Goal: Task Accomplishment & Management: Manage account settings

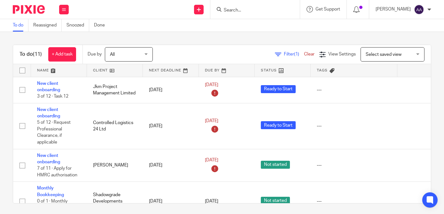
drag, startPoint x: 287, startPoint y: 12, endPoint x: 284, endPoint y: 9, distance: 3.8
click at [281, 11] on input "Search" at bounding box center [252, 11] width 58 height 6
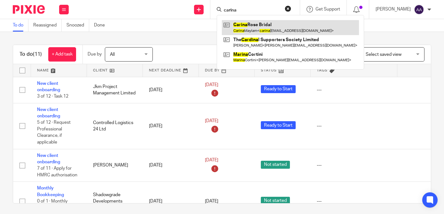
type input "carina"
click at [289, 25] on link at bounding box center [290, 27] width 137 height 15
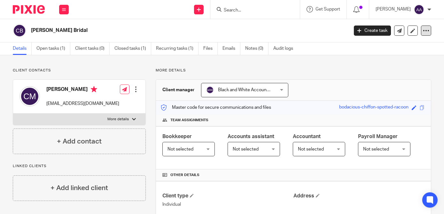
click at [423, 29] on icon at bounding box center [426, 30] width 6 height 6
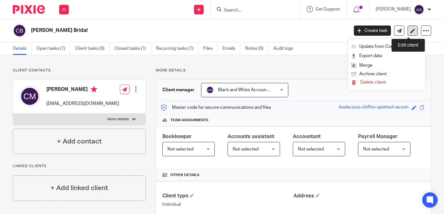
click at [408, 27] on link at bounding box center [413, 31] width 10 height 10
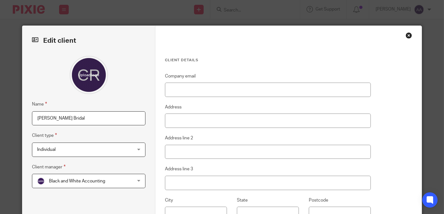
click at [91, 119] on input "Carina Rose Bridal" at bounding box center [88, 119] width 113 height 14
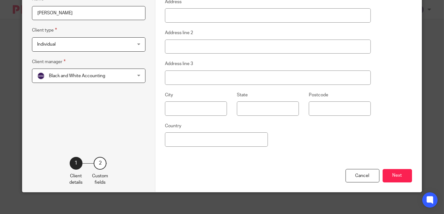
scroll to position [111, 0]
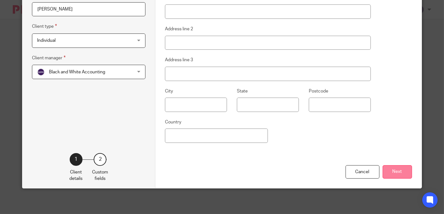
type input "Carina Maylam"
click at [399, 178] on button "Next" at bounding box center [397, 173] width 29 height 14
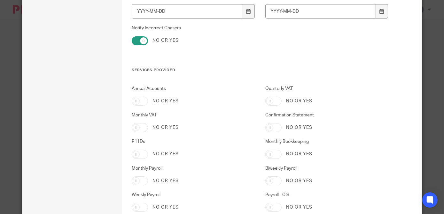
scroll to position [1255, 0]
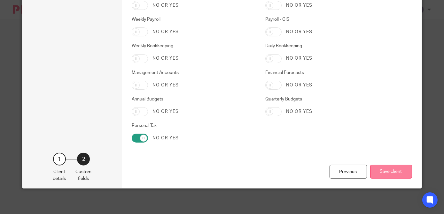
click at [376, 170] on button "Save client" at bounding box center [391, 172] width 42 height 14
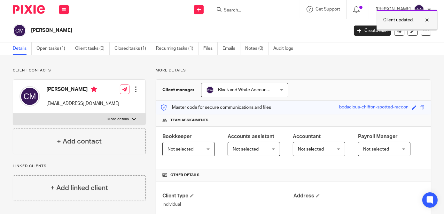
drag, startPoint x: 426, startPoint y: 21, endPoint x: 430, endPoint y: 24, distance: 5.0
click at [429, 24] on div at bounding box center [422, 20] width 17 height 8
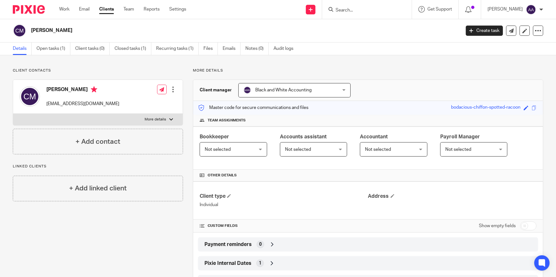
click at [351, 6] on form at bounding box center [369, 9] width 68 height 8
click at [356, 12] on input "Search" at bounding box center [364, 11] width 58 height 6
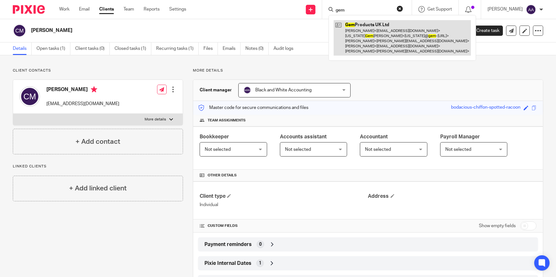
type input "gem"
click at [375, 45] on link at bounding box center [401, 37] width 137 height 35
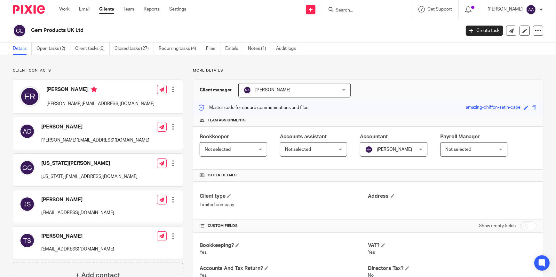
click at [382, 11] on input "Search" at bounding box center [364, 11] width 58 height 6
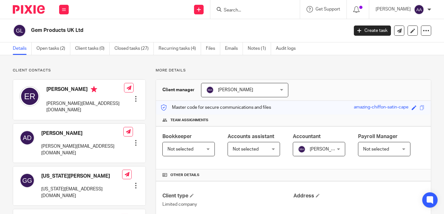
click at [276, 10] on input "Search" at bounding box center [252, 11] width 58 height 6
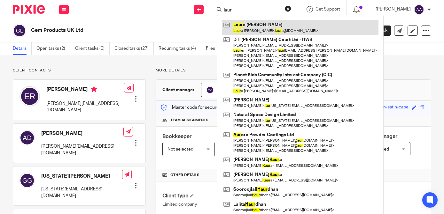
type input "laur"
click at [281, 21] on link at bounding box center [300, 27] width 157 height 15
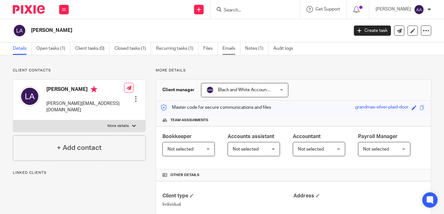
click at [226, 45] on link "Emails" at bounding box center [231, 49] width 18 height 12
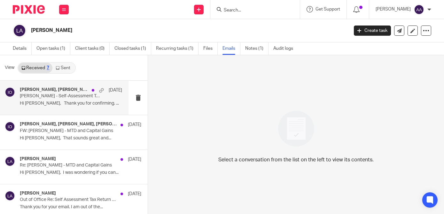
click at [55, 110] on div "[PERSON_NAME], [PERSON_NAME], [PERSON_NAME] [DATE] [PERSON_NAME] - Self-Assessm…" at bounding box center [64, 98] width 128 height 34
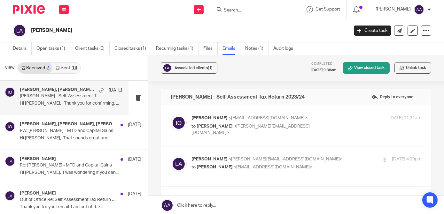
click at [229, 121] on div "Isaiah Oluwasore <isaiah@blackandwhiteaccounting.co.uk> to Laura Andrews <laura…" at bounding box center [267, 125] width 153 height 21
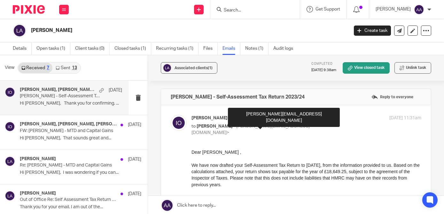
click at [274, 125] on span "<laura@livelifemarketing.co.uk>" at bounding box center [250, 129] width 118 height 11
checkbox input "false"
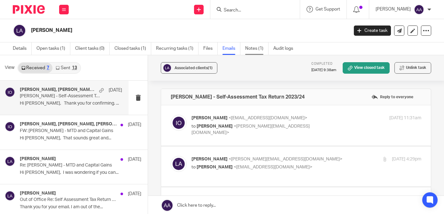
click at [252, 49] on link "Notes (1)" at bounding box center [256, 49] width 23 height 12
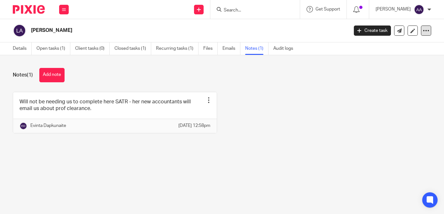
click at [423, 28] on icon at bounding box center [426, 30] width 6 height 6
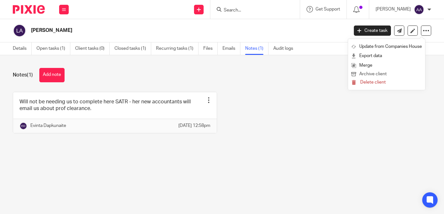
click at [369, 73] on button "Archive client" at bounding box center [386, 74] width 71 height 8
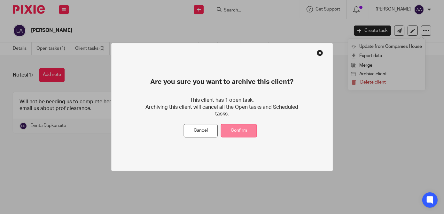
click at [248, 133] on button "Confirm" at bounding box center [239, 131] width 36 height 14
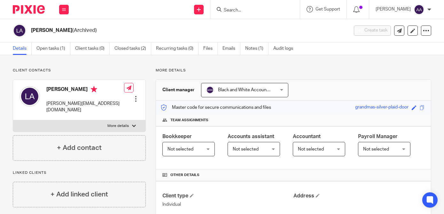
click at [246, 12] on input "Search" at bounding box center [252, 11] width 58 height 6
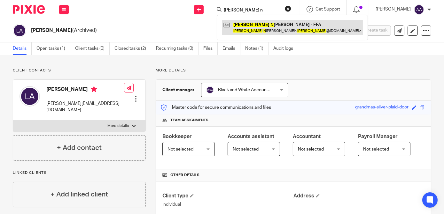
type input "Tracey n"
click at [261, 33] on link at bounding box center [292, 27] width 141 height 15
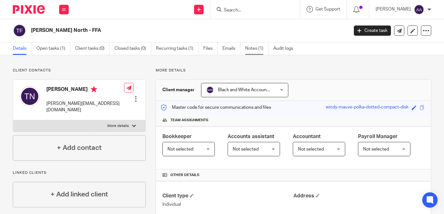
click at [259, 47] on link "Notes (1)" at bounding box center [256, 49] width 23 height 12
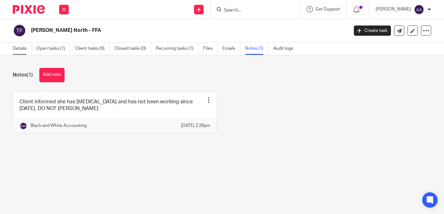
click at [28, 45] on link "Details" at bounding box center [22, 49] width 19 height 12
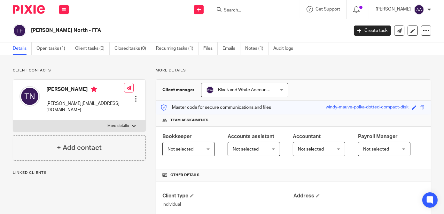
click at [46, 47] on link "Open tasks (1)" at bounding box center [53, 49] width 34 height 12
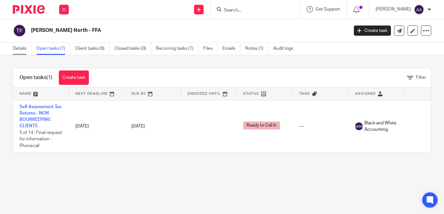
click at [27, 50] on link "Details" at bounding box center [22, 49] width 19 height 12
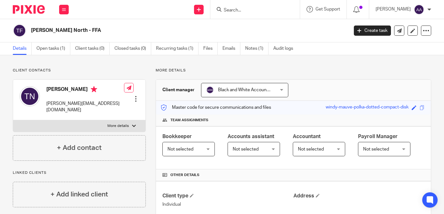
click at [111, 121] on label "More details" at bounding box center [79, 127] width 132 height 12
click at [13, 120] on input "More details" at bounding box center [13, 120] width 0 height 0
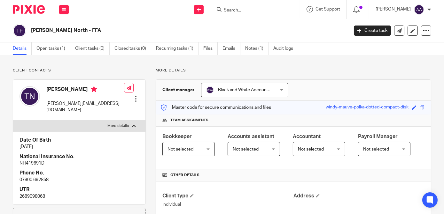
click at [110, 124] on p "More details" at bounding box center [117, 126] width 21 height 5
click at [13, 120] on input "More details" at bounding box center [13, 120] width 0 height 0
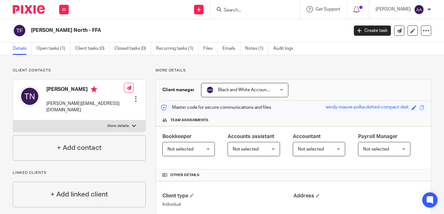
click at [110, 124] on p "More details" at bounding box center [117, 126] width 21 height 5
click at [13, 120] on input "More details" at bounding box center [13, 120] width 0 height 0
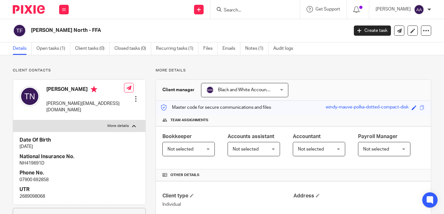
click at [131, 121] on label "More details" at bounding box center [79, 127] width 132 height 12
click at [13, 120] on input "More details" at bounding box center [13, 120] width 0 height 0
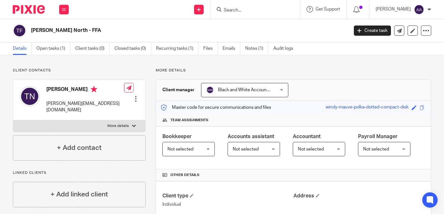
click at [131, 121] on label "More details" at bounding box center [79, 127] width 132 height 12
click at [13, 120] on input "More details" at bounding box center [13, 120] width 0 height 0
checkbox input "true"
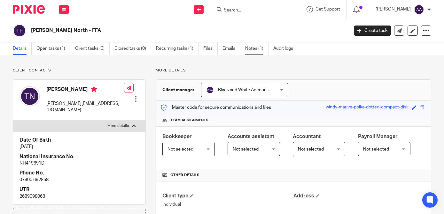
click at [249, 53] on link "Notes (1)" at bounding box center [256, 49] width 23 height 12
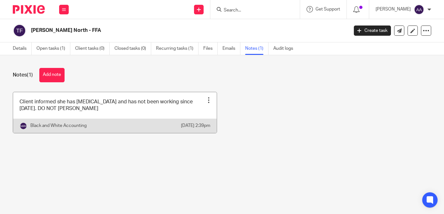
click at [206, 99] on div at bounding box center [209, 100] width 6 height 6
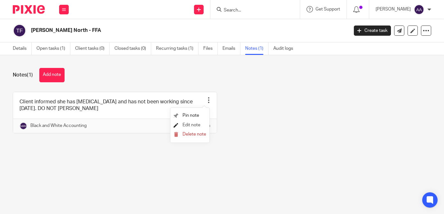
click at [185, 127] on link "Edit note" at bounding box center [187, 125] width 27 height 4
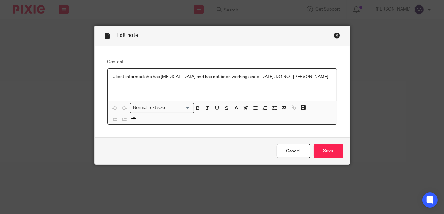
click at [289, 77] on p "Client informed she has [MEDICAL_DATA] and has not been working since [DATE]. D…" at bounding box center [222, 77] width 219 height 6
click at [290, 77] on p "Client informed she has [MEDICAL_DATA] and has not been working since [DATE]. D…" at bounding box center [222, 77] width 219 height 6
click at [294, 153] on link "Cancel" at bounding box center [293, 151] width 34 height 14
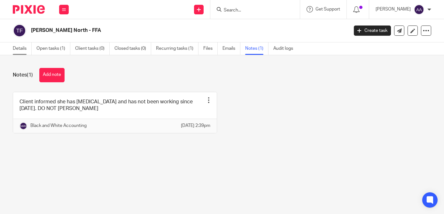
click at [18, 51] on link "Details" at bounding box center [22, 49] width 19 height 12
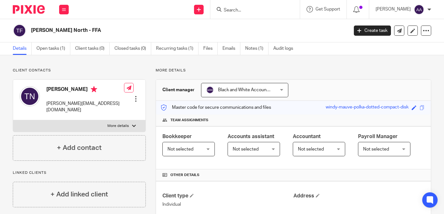
click at [274, 6] on form at bounding box center [257, 9] width 68 height 8
click at [273, 8] on input "Search" at bounding box center [252, 11] width 58 height 6
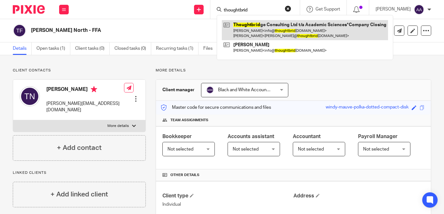
type input "thoughtbrid"
click at [264, 31] on link at bounding box center [305, 30] width 166 height 20
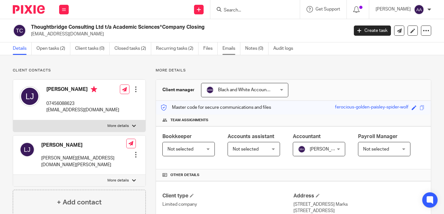
click at [225, 48] on link "Emails" at bounding box center [231, 49] width 18 height 12
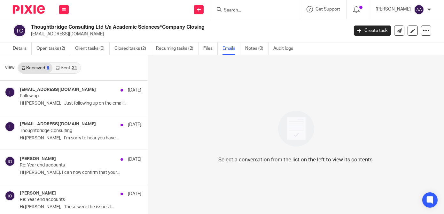
click at [248, 8] on input "Search" at bounding box center [252, 11] width 58 height 6
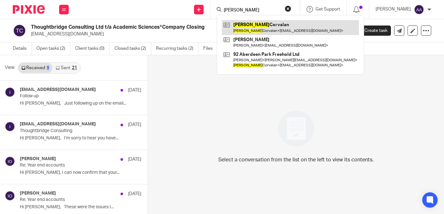
type input "[PERSON_NAME]"
click at [257, 24] on link at bounding box center [290, 27] width 137 height 15
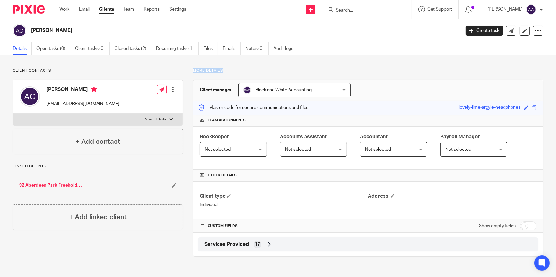
drag, startPoint x: 191, startPoint y: 72, endPoint x: 232, endPoint y: 71, distance: 41.2
click at [232, 71] on p "More details" at bounding box center [368, 70] width 350 height 5
drag, startPoint x: 232, startPoint y: 71, endPoint x: 253, endPoint y: 72, distance: 20.1
click at [253, 72] on p "More details" at bounding box center [368, 70] width 350 height 5
